Goal: Task Accomplishment & Management: Use online tool/utility

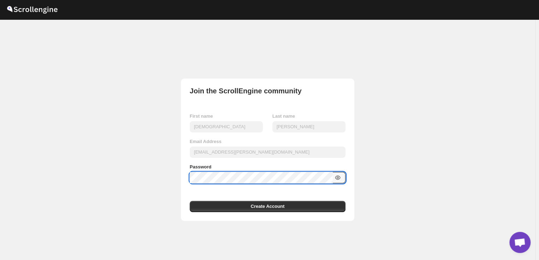
click at [340, 178] on icon "button" at bounding box center [337, 178] width 5 height 4
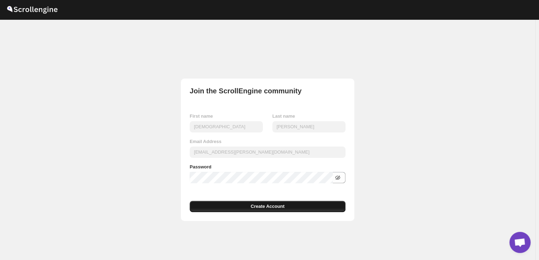
click at [298, 201] on button "Create Account" at bounding box center [268, 206] width 156 height 11
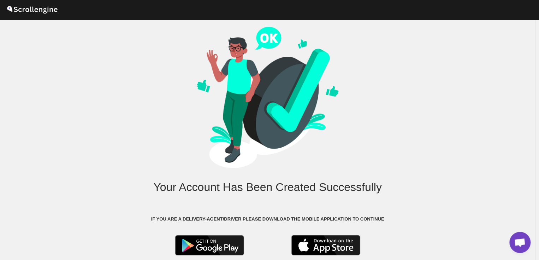
scroll to position [17, 0]
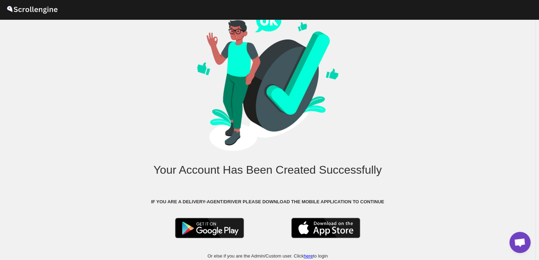
click at [310, 254] on link "here" at bounding box center [308, 256] width 9 height 5
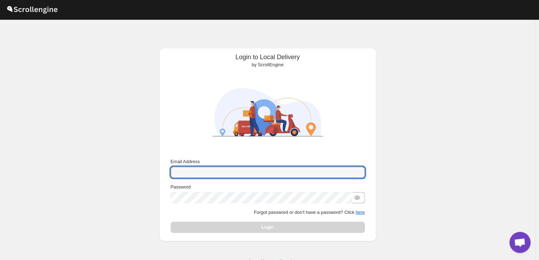
type input "[EMAIL_ADDRESS][PERSON_NAME][DOMAIN_NAME]"
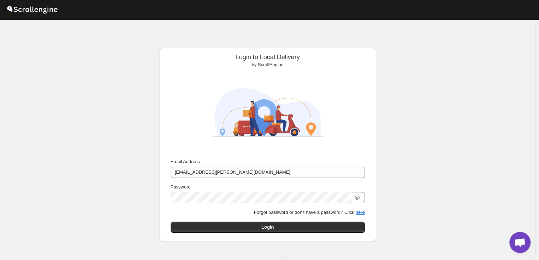
click at [310, 223] on div "Login" at bounding box center [267, 227] width 194 height 11
click at [310, 223] on button "Login" at bounding box center [267, 227] width 194 height 11
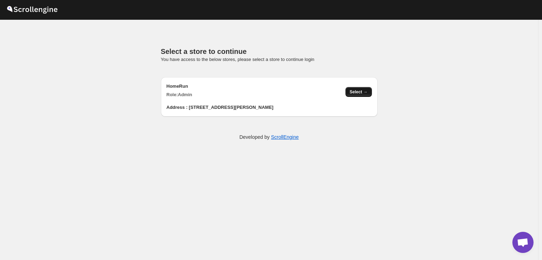
click at [364, 94] on span "Select →" at bounding box center [359, 92] width 18 height 6
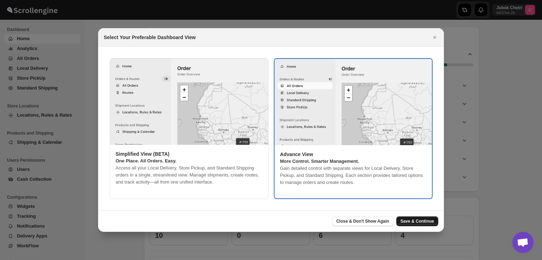
click at [435, 225] on button "Save & Continue" at bounding box center [417, 222] width 42 height 10
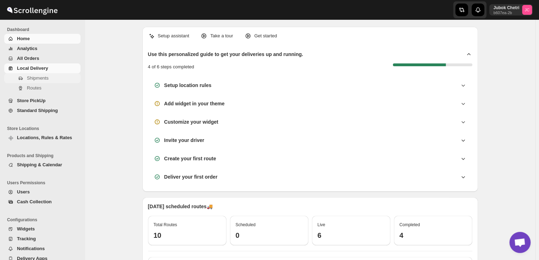
click at [36, 78] on span "Shipments" at bounding box center [38, 78] width 22 height 5
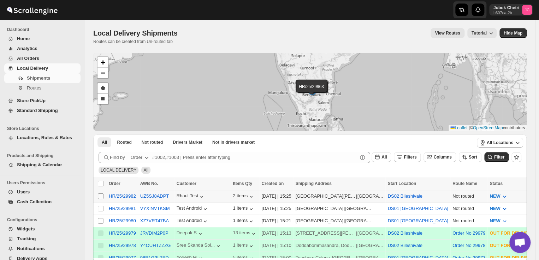
click at [101, 195] on input "Select shipment" at bounding box center [101, 197] width 6 height 6
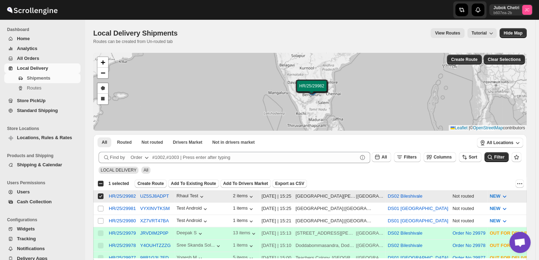
click at [101, 195] on input "Select shipment" at bounding box center [101, 197] width 6 height 6
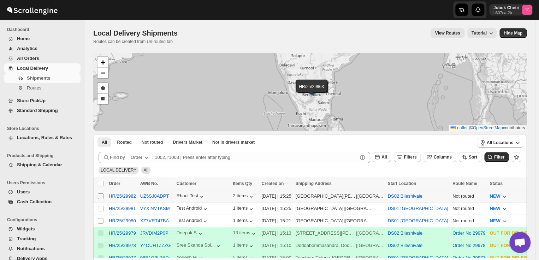
click at [100, 197] on input "Select shipment" at bounding box center [101, 197] width 6 height 6
checkbox input "true"
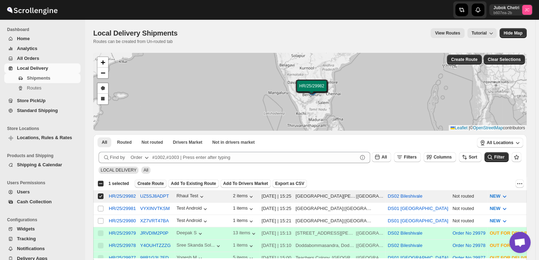
click at [150, 182] on span "Create Route" at bounding box center [150, 184] width 26 height 6
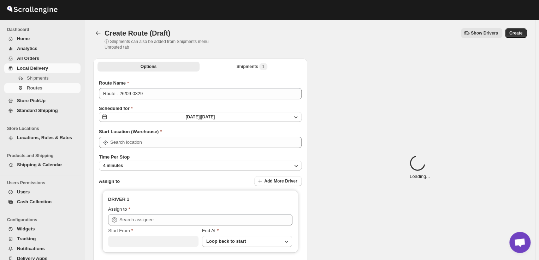
type input "DS02 Bileshivale"
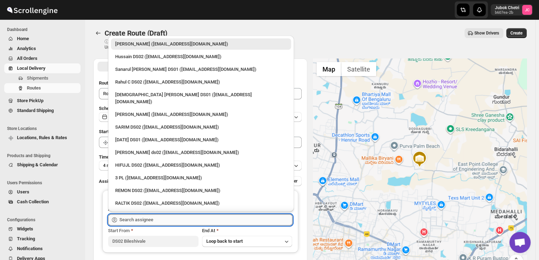
click at [155, 221] on input "text" at bounding box center [205, 220] width 173 height 11
drag, startPoint x: 227, startPoint y: 83, endPoint x: 222, endPoint y: 83, distance: 4.6
click at [222, 83] on div "Rahul C DS02 (rahul.chopra@home-run.co)" at bounding box center [201, 82] width 172 height 7
type input "Rahul C DS02 (rahul.chopra@home-run.co)"
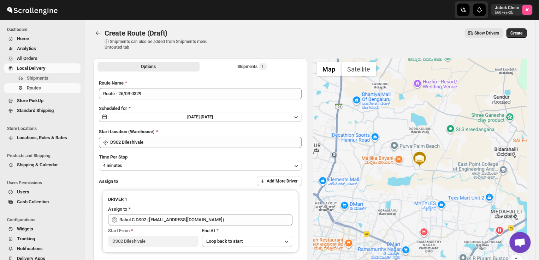
click at [491, 31] on span "Show Drivers" at bounding box center [486, 33] width 25 height 6
click at [409, 22] on div "Create Route (Draft). This page is ready Create Route (Draft) ⓘ Shipments can a…" at bounding box center [309, 39] width 433 height 39
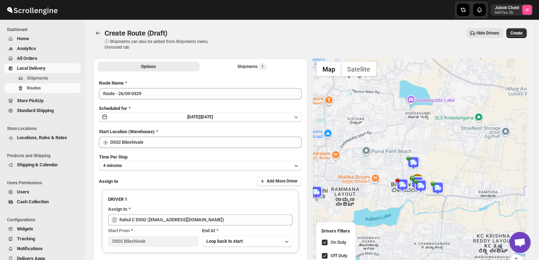
click at [416, 179] on img at bounding box center [417, 183] width 14 height 14
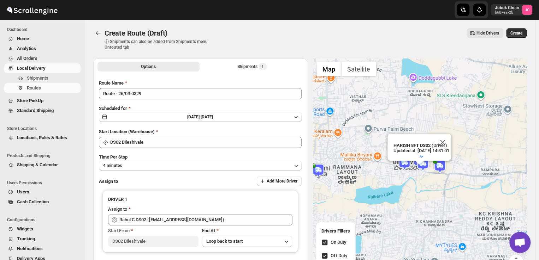
click at [445, 171] on img at bounding box center [439, 167] width 14 height 14
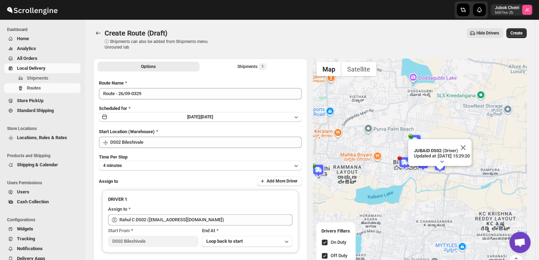
click at [425, 115] on div "JUBAID DS02 (Driver) Updated at : 26/09/2025, 15:29:20 Duty mode Enabled Batter…" at bounding box center [420, 168] width 214 height 219
click at [471, 142] on button "Close" at bounding box center [462, 147] width 17 height 17
click at [416, 139] on img at bounding box center [415, 141] width 14 height 14
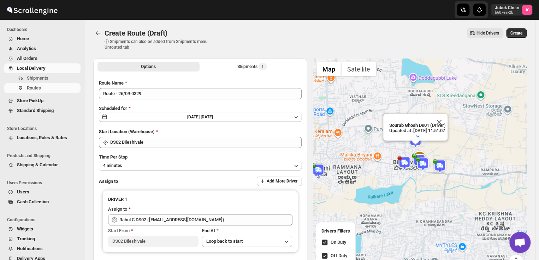
click at [418, 153] on img at bounding box center [418, 159] width 17 height 17
click at [426, 167] on img at bounding box center [422, 164] width 14 height 14
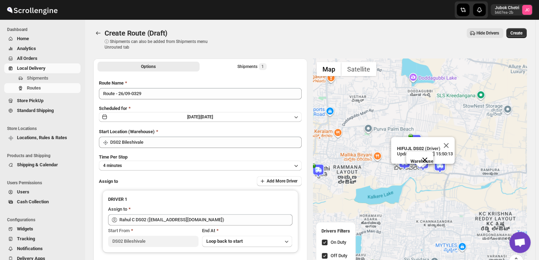
click at [428, 155] on button "Close" at bounding box center [424, 160] width 17 height 17
click at [454, 140] on button "Close" at bounding box center [445, 145] width 17 height 17
click at [516, 29] on button "Create" at bounding box center [516, 33] width 20 height 10
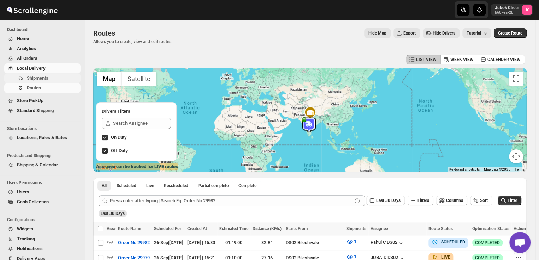
click at [55, 77] on span "Shipments" at bounding box center [53, 78] width 52 height 7
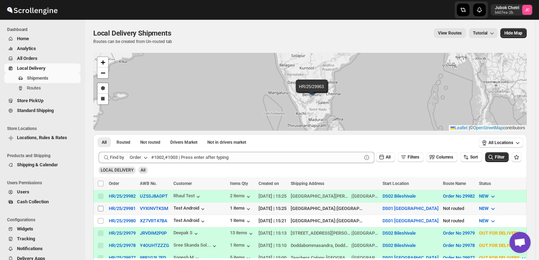
click at [102, 209] on input "Select shipment" at bounding box center [101, 209] width 6 height 6
checkbox input "true"
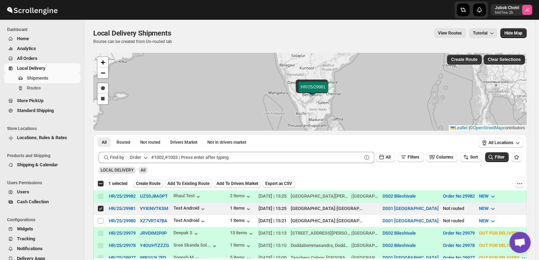
click at [142, 185] on span "Create Route" at bounding box center [148, 184] width 24 height 6
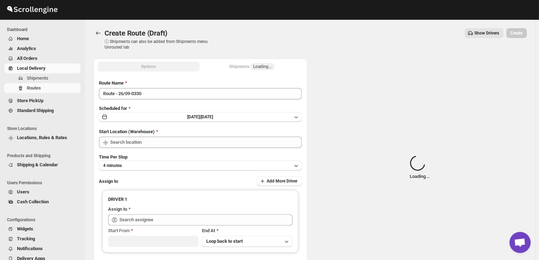
type input "DS01 Sarjapur"
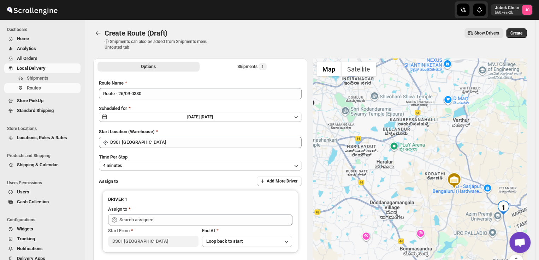
click at [485, 36] on button "Show Drivers" at bounding box center [483, 33] width 39 height 10
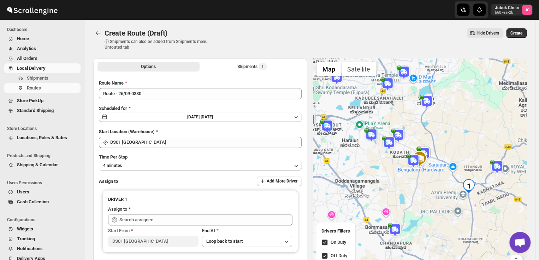
click at [427, 151] on img at bounding box center [418, 159] width 17 height 17
click at [433, 127] on div "Warehouse" at bounding box center [420, 168] width 214 height 219
click at [58, 82] on button "Shipments" at bounding box center [42, 78] width 76 height 10
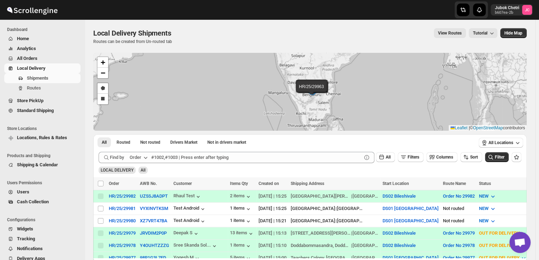
drag, startPoint x: 52, startPoint y: 88, endPoint x: 130, endPoint y: 28, distance: 98.1
click at [130, 28] on div "Local Delivery Shipments. This page is ready Local Delivery Shipments Routes ca…" at bounding box center [309, 36] width 433 height 33
click at [61, 86] on span "Routes" at bounding box center [53, 88] width 52 height 7
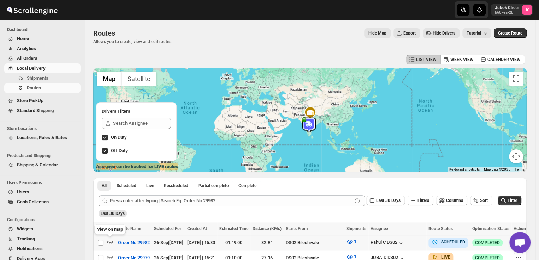
click at [112, 241] on icon "button" at bounding box center [110, 242] width 7 height 7
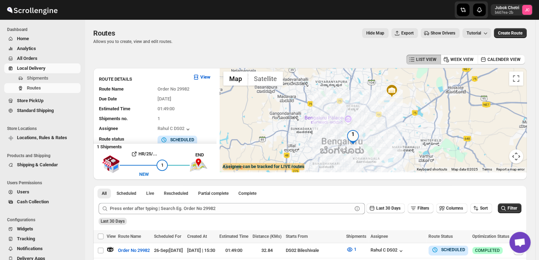
click at [32, 60] on span "All Orders" at bounding box center [27, 58] width 20 height 5
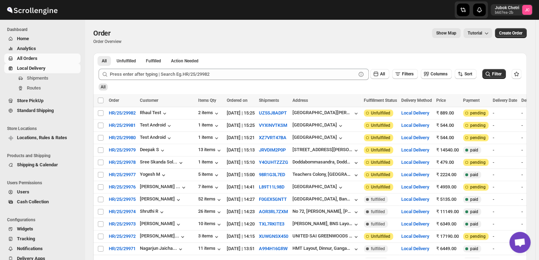
click at [52, 68] on span "Local Delivery" at bounding box center [48, 68] width 62 height 7
